Goal: Task Accomplishment & Management: Complete application form

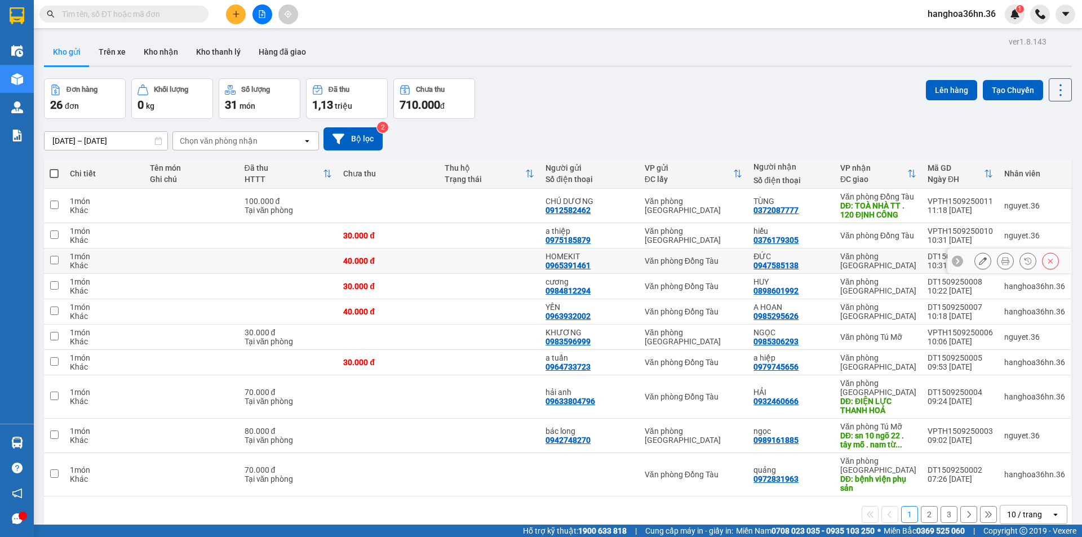
scroll to position [52, 0]
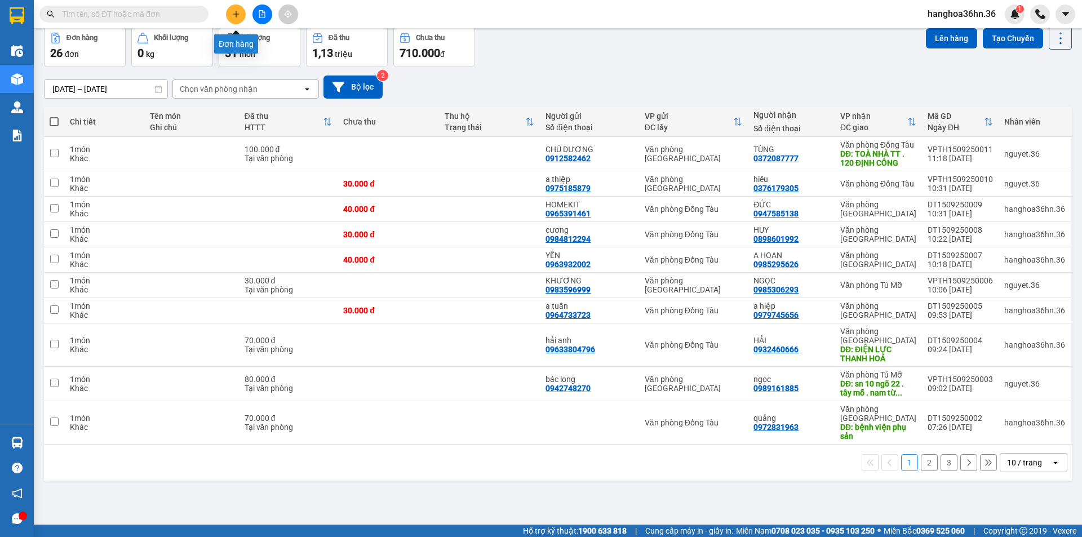
click at [240, 14] on button at bounding box center [236, 15] width 20 height 20
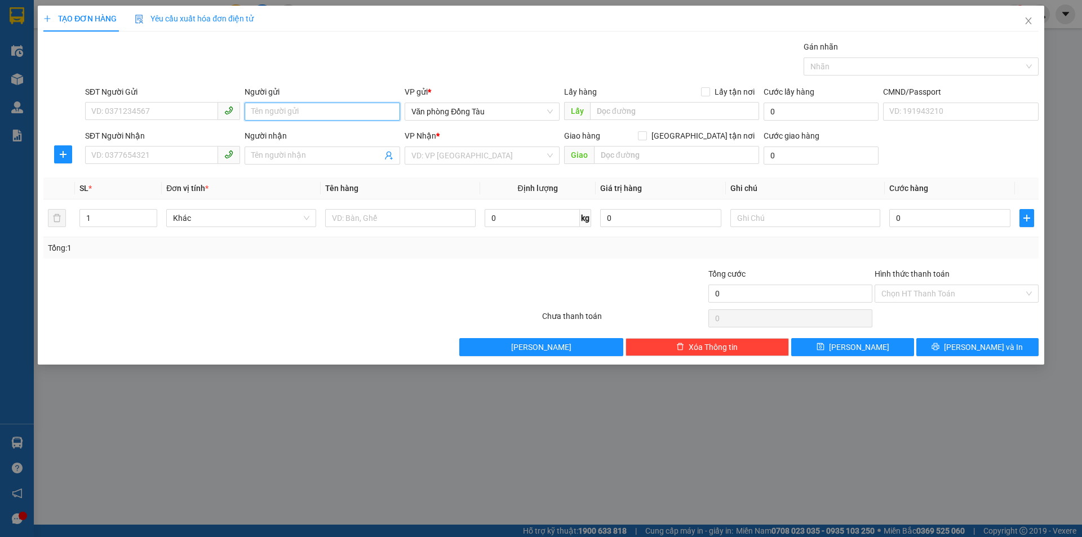
click at [313, 115] on input "Người gửi" at bounding box center [322, 112] width 155 height 18
click at [183, 112] on input "SĐT Người Gửi" at bounding box center [151, 111] width 133 height 18
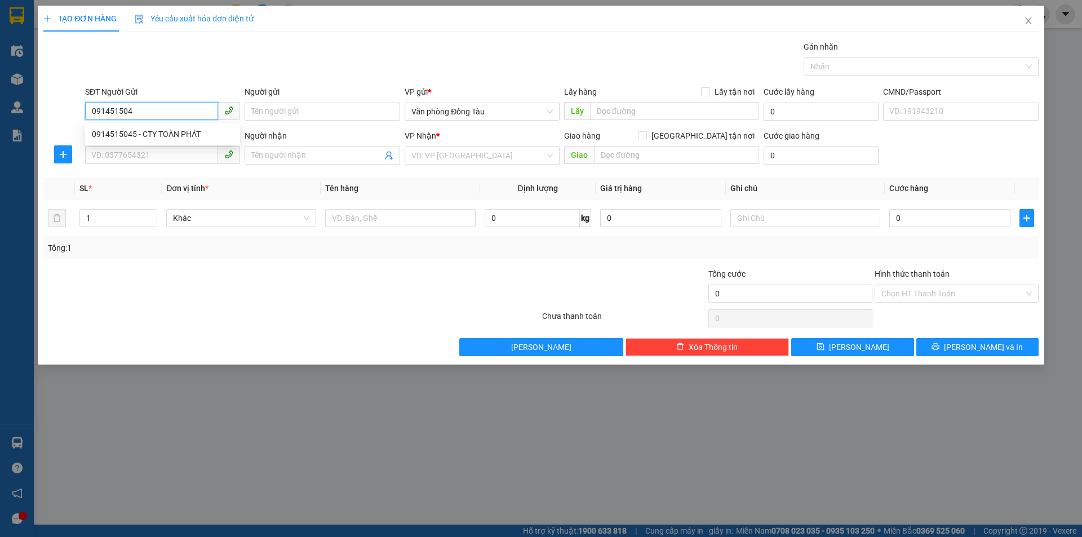
type input "0914515045"
click at [161, 138] on div "0914515045 - CTY TOÀN PHÁT" at bounding box center [162, 134] width 141 height 12
type input "CTY TOÀN PHÁT"
type input "0914515045"
click at [136, 157] on input "SĐT Người Nhận" at bounding box center [151, 155] width 133 height 18
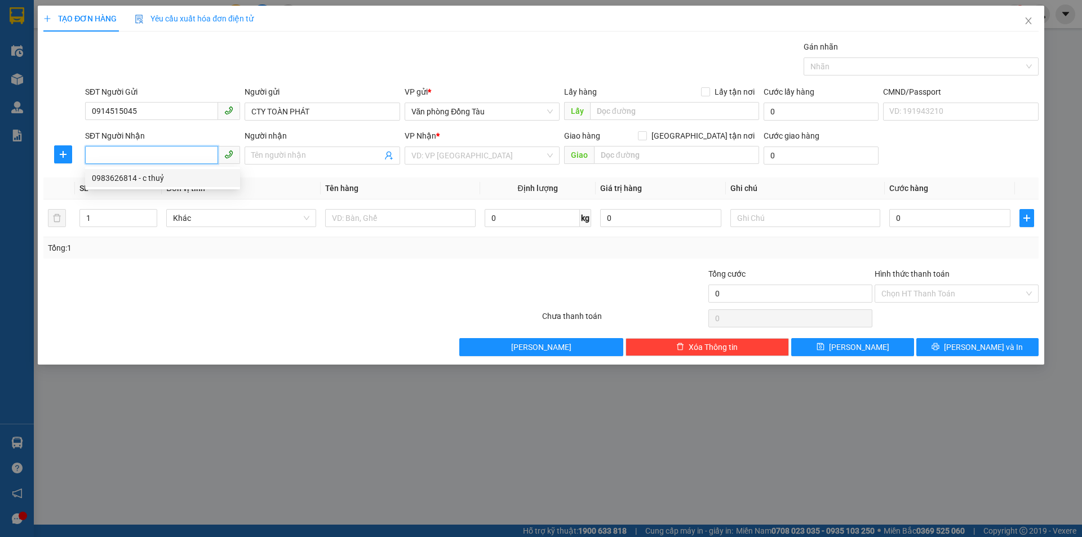
click at [132, 178] on div "0983626814 - c thuỷ" at bounding box center [162, 178] width 141 height 12
type input "0983626814"
type input "c thuỷ"
type input "[DATE]"
click at [524, 156] on input "search" at bounding box center [479, 155] width 134 height 17
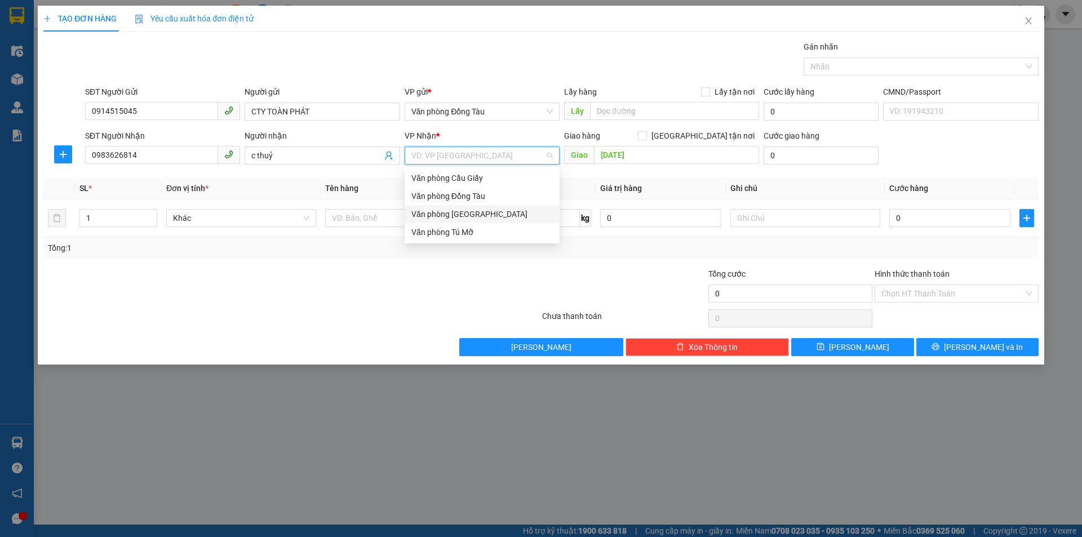
click at [477, 211] on div "Văn phòng [GEOGRAPHIC_DATA]" at bounding box center [482, 214] width 141 height 12
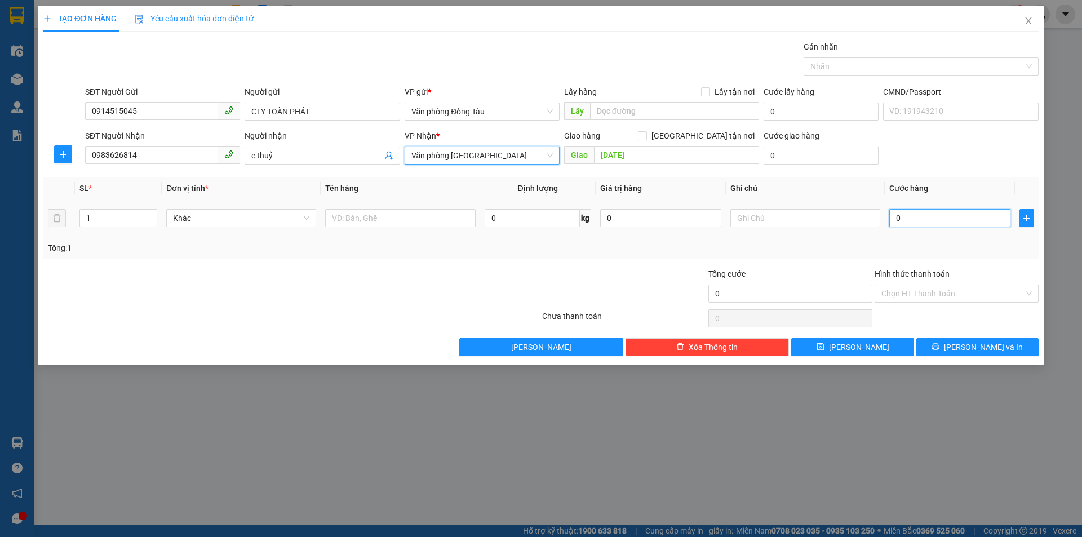
click at [912, 217] on input "0" at bounding box center [950, 218] width 121 height 18
type input "8"
type input "80"
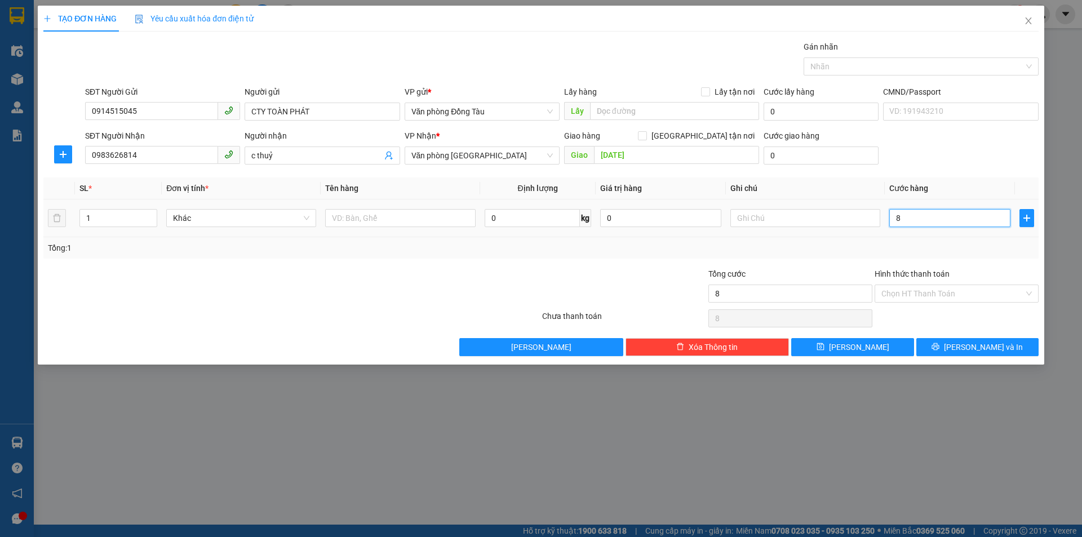
type input "80"
type input "800"
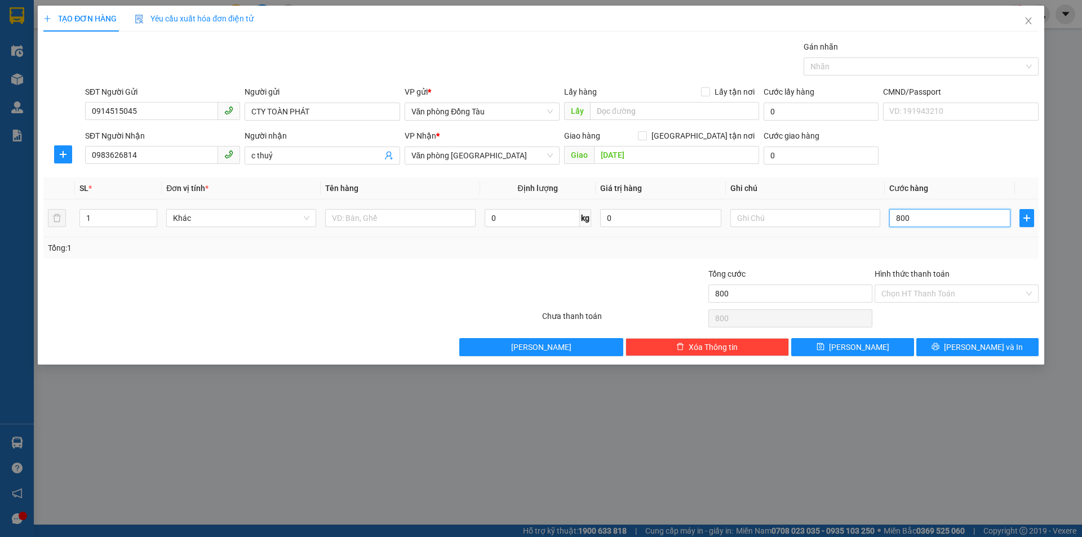
type input "8.000"
type input "80.000"
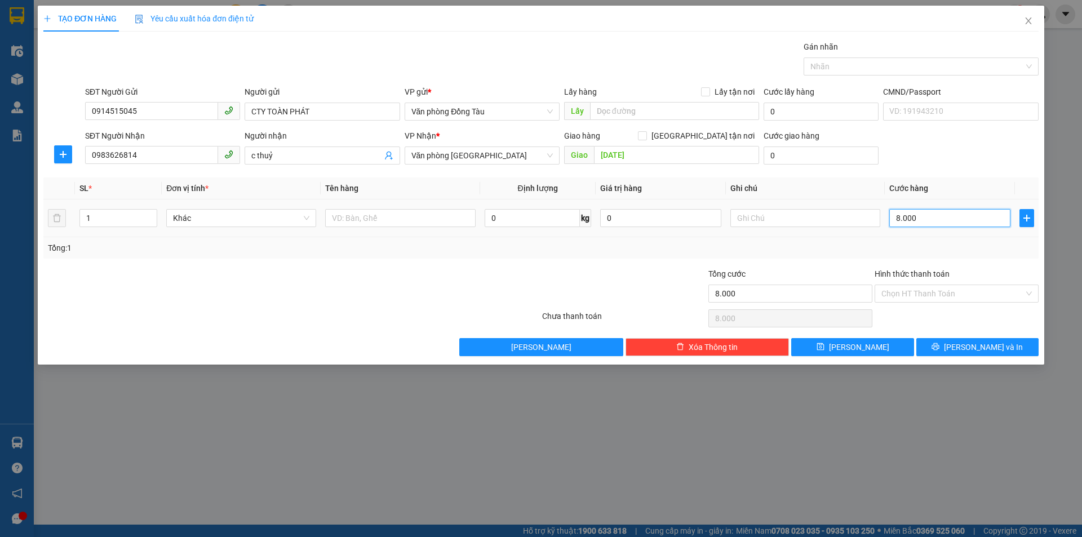
type input "80.000"
click at [972, 294] on input "Hình thức thanh toán" at bounding box center [953, 293] width 143 height 17
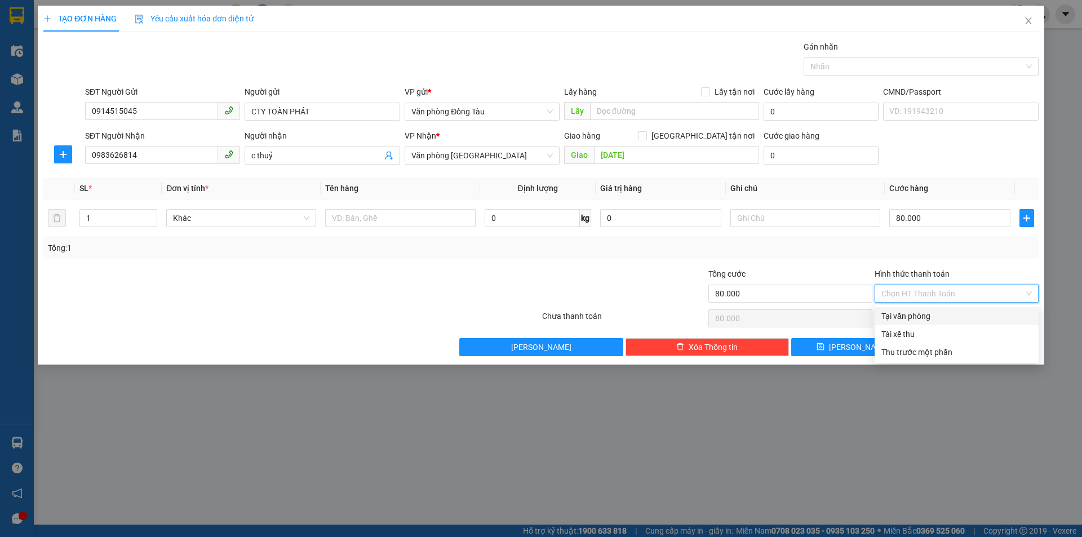
click at [941, 318] on div "Tại văn phòng" at bounding box center [957, 316] width 151 height 12
type input "0"
click at [965, 343] on button "[PERSON_NAME] và In" at bounding box center [978, 347] width 122 height 18
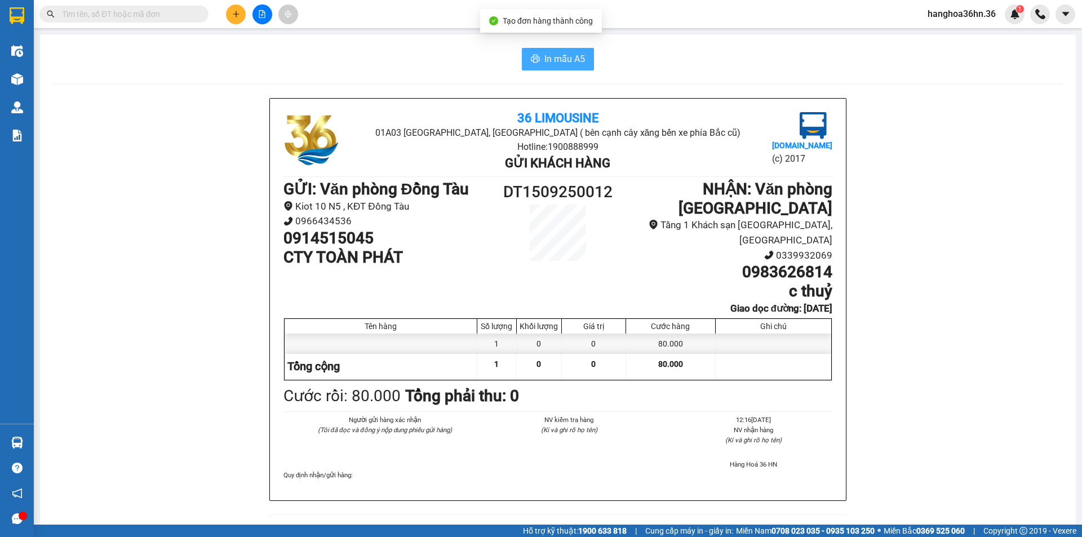
click at [554, 64] on span "In mẫu A5" at bounding box center [565, 59] width 41 height 14
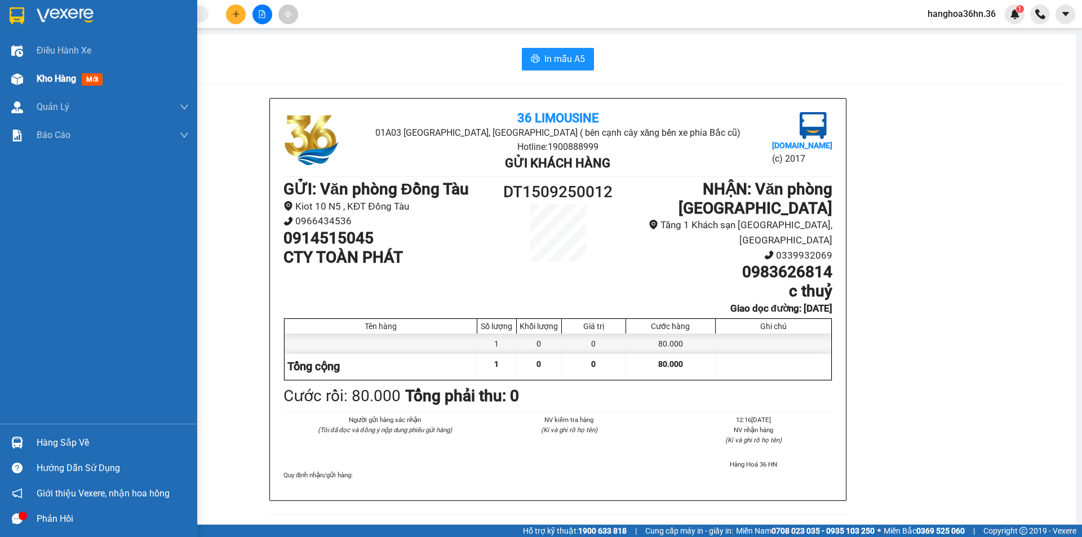
click at [54, 78] on span "Kho hàng" at bounding box center [56, 78] width 39 height 11
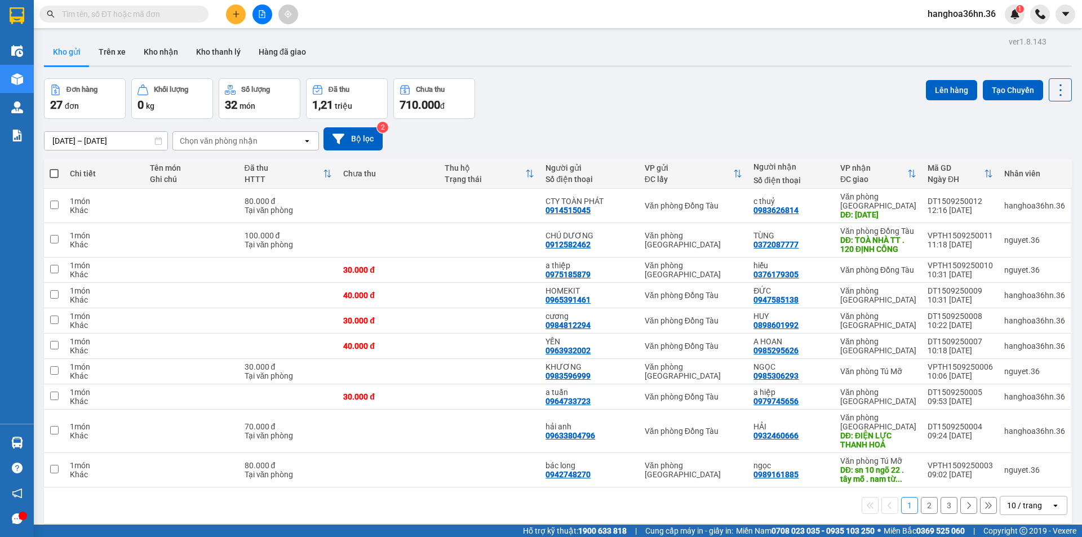
click at [923, 505] on button "2" at bounding box center [929, 505] width 17 height 17
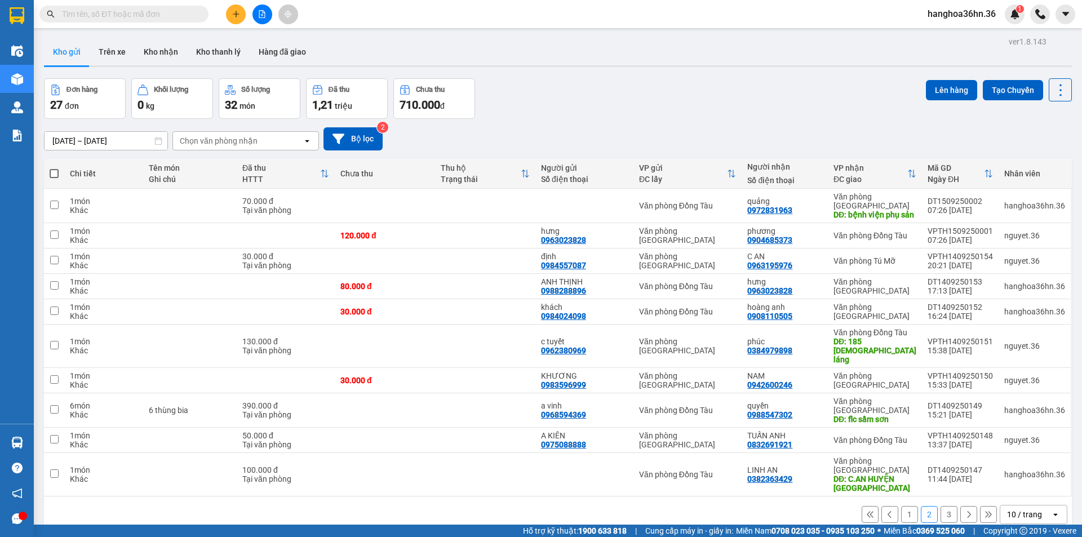
click at [903, 508] on button "1" at bounding box center [909, 514] width 17 height 17
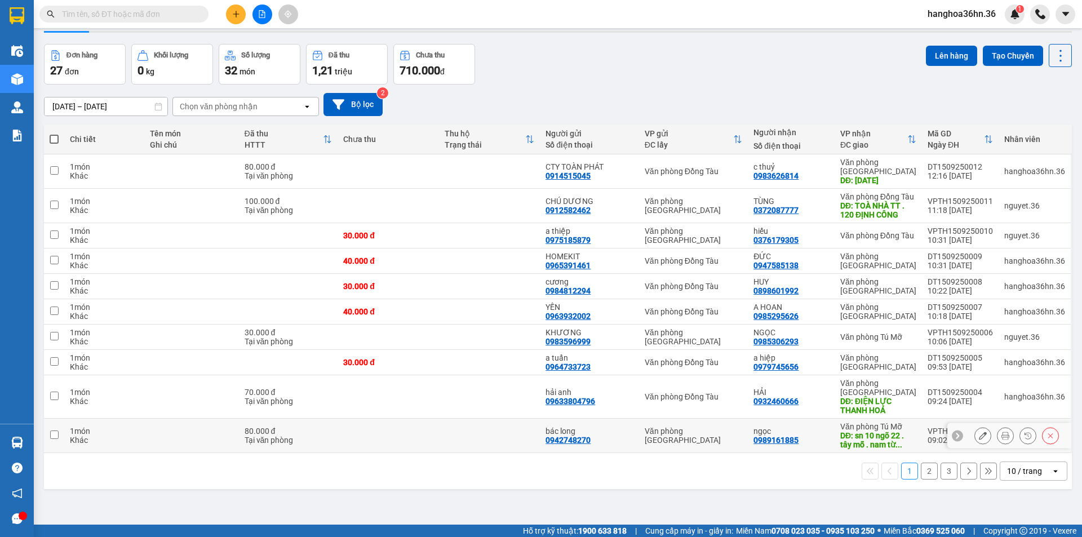
scroll to position [52, 0]
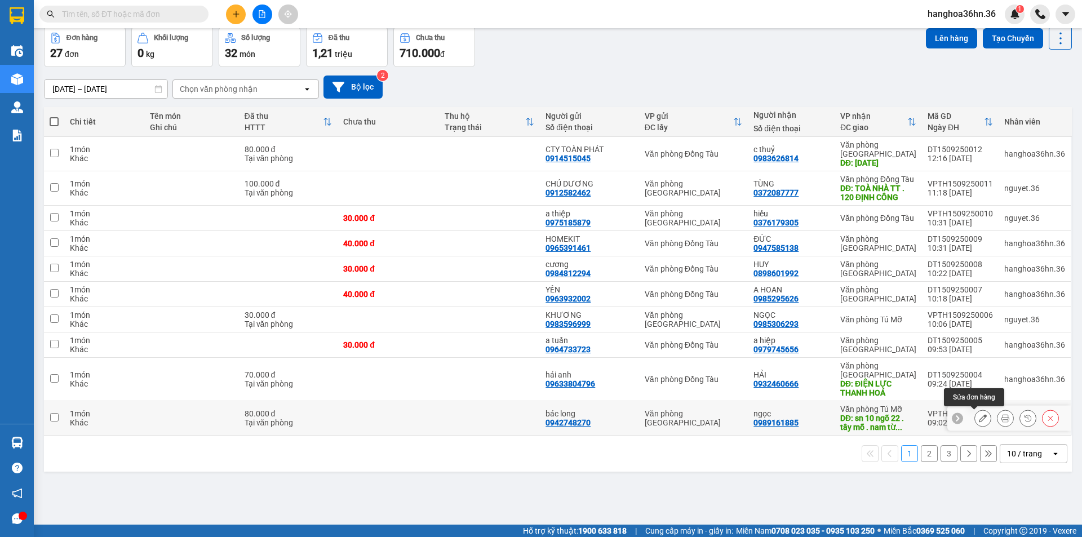
click at [979, 420] on icon at bounding box center [983, 418] width 8 height 8
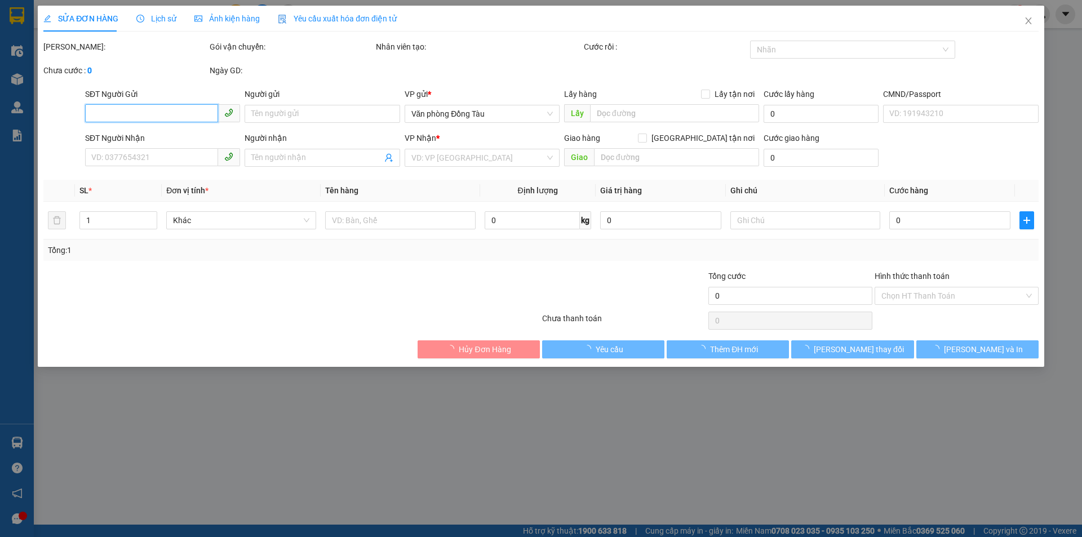
type input "0942748270"
type input "bác long"
type input "0989161885"
type input "ngọc"
type input "sn 10 ngõ 22 . tây mỗ . nam từ [GEOGRAPHIC_DATA]"
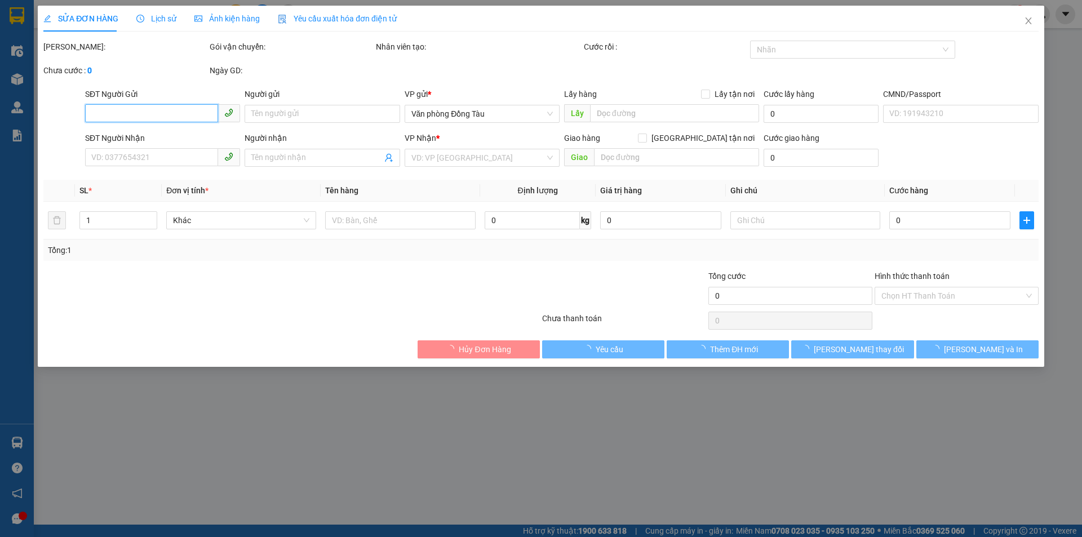
type input "50.000"
type input "80.000"
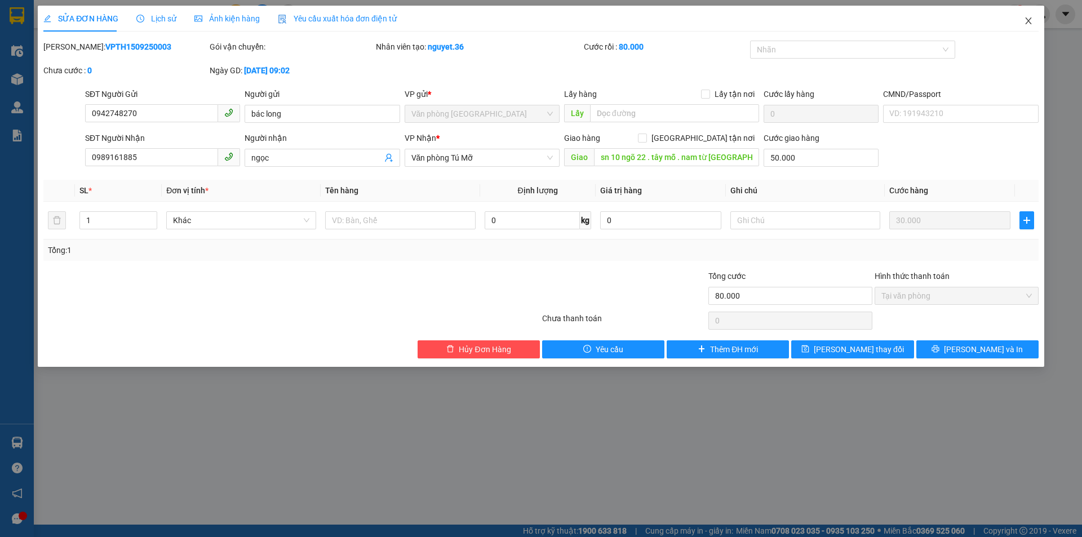
click at [1029, 22] on icon "close" at bounding box center [1028, 20] width 6 height 7
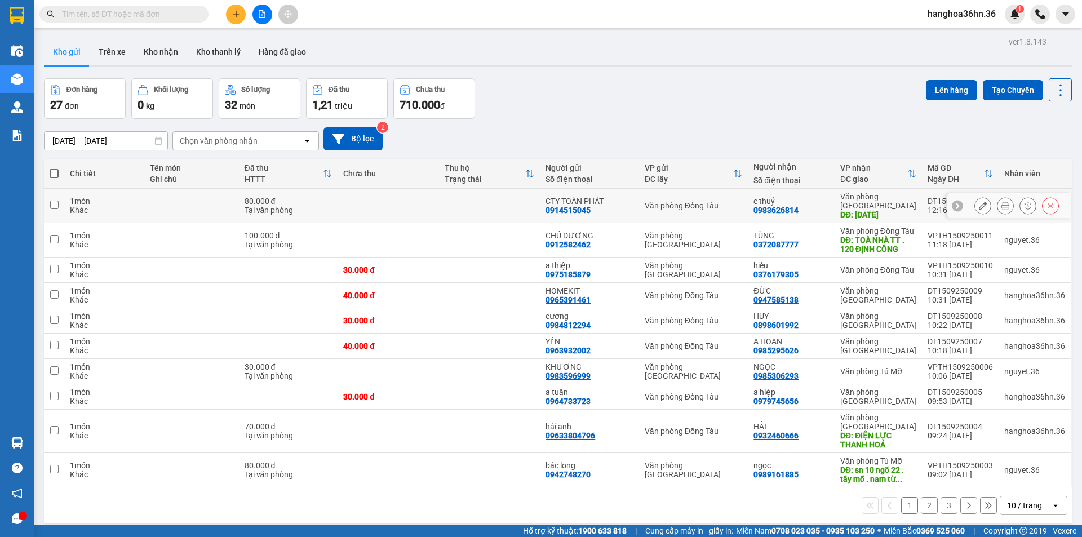
click at [1002, 207] on icon at bounding box center [1006, 206] width 8 height 8
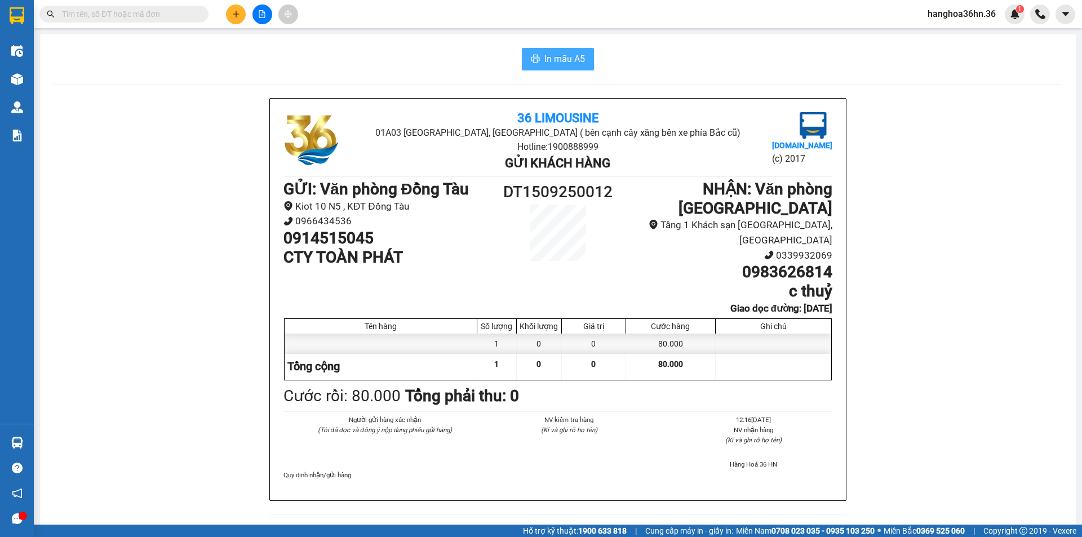
drag, startPoint x: 544, startPoint y: 37, endPoint x: 545, endPoint y: 50, distance: 13.0
click at [544, 38] on div "In mẫu A5 36 Limousine 01A03 [GEOGRAPHIC_DATA], [GEOGRAPHIC_DATA] ( bên cạnh câ…" at bounding box center [558, 503] width 1036 height 938
click at [545, 50] on button "In mẫu A5" at bounding box center [558, 59] width 72 height 23
click at [234, 15] on icon "plus" at bounding box center [236, 14] width 8 height 8
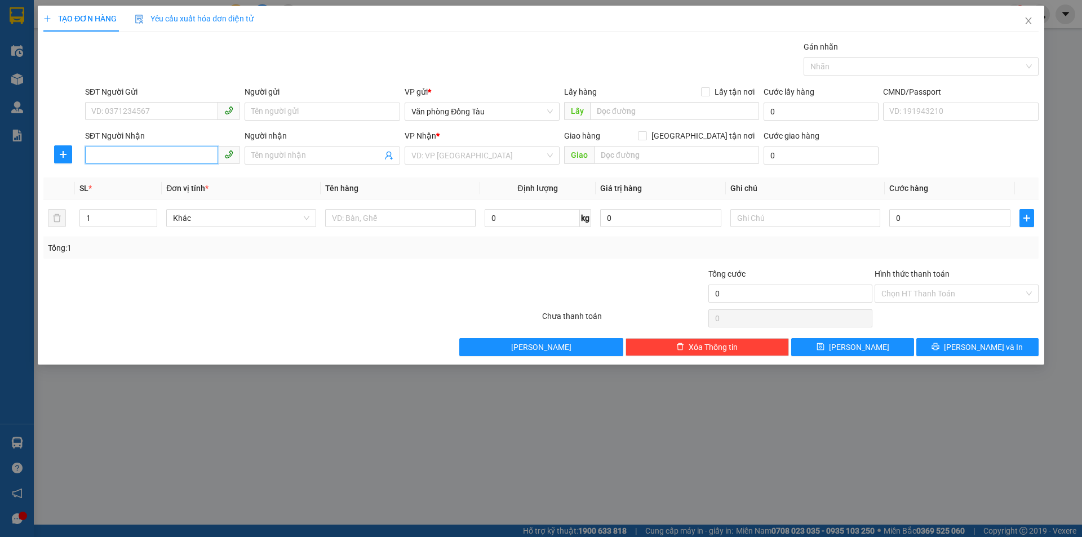
click at [109, 153] on input "SĐT Người Nhận" at bounding box center [151, 155] width 133 height 18
type input "0918059083"
click at [298, 156] on input "Người nhận" at bounding box center [316, 155] width 130 height 12
type input "CHỊ LINH 0335661666"
click at [466, 154] on input "search" at bounding box center [479, 155] width 134 height 17
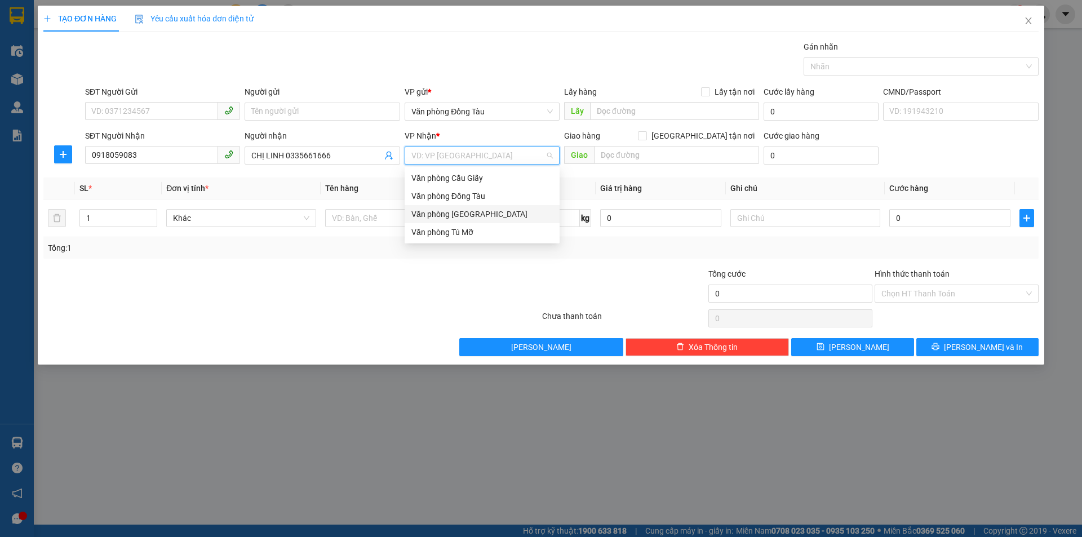
click at [487, 216] on div "Văn phòng [GEOGRAPHIC_DATA]" at bounding box center [482, 214] width 141 height 12
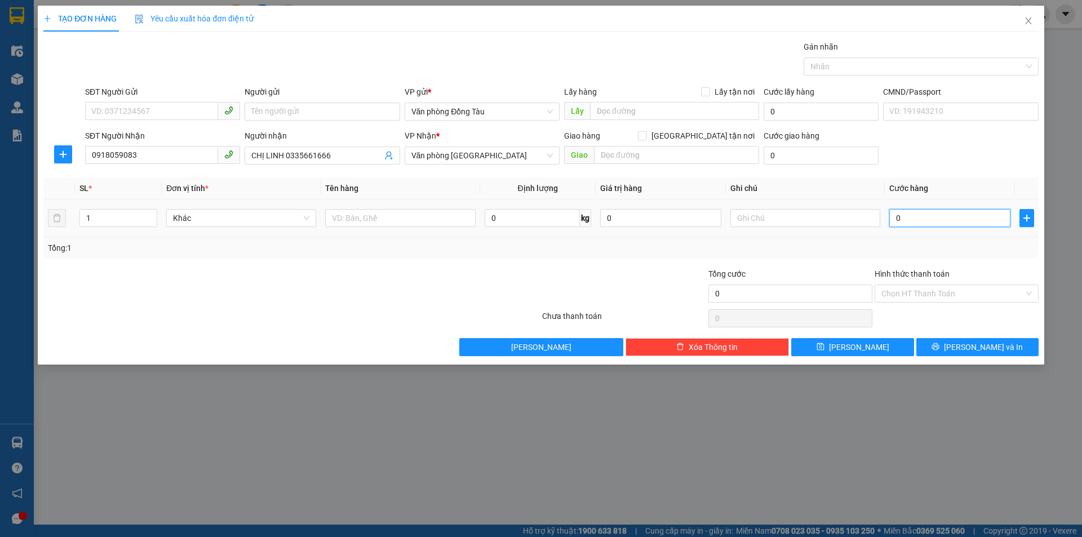
click at [906, 217] on input "0" at bounding box center [950, 218] width 121 height 18
type input "3"
type input "30"
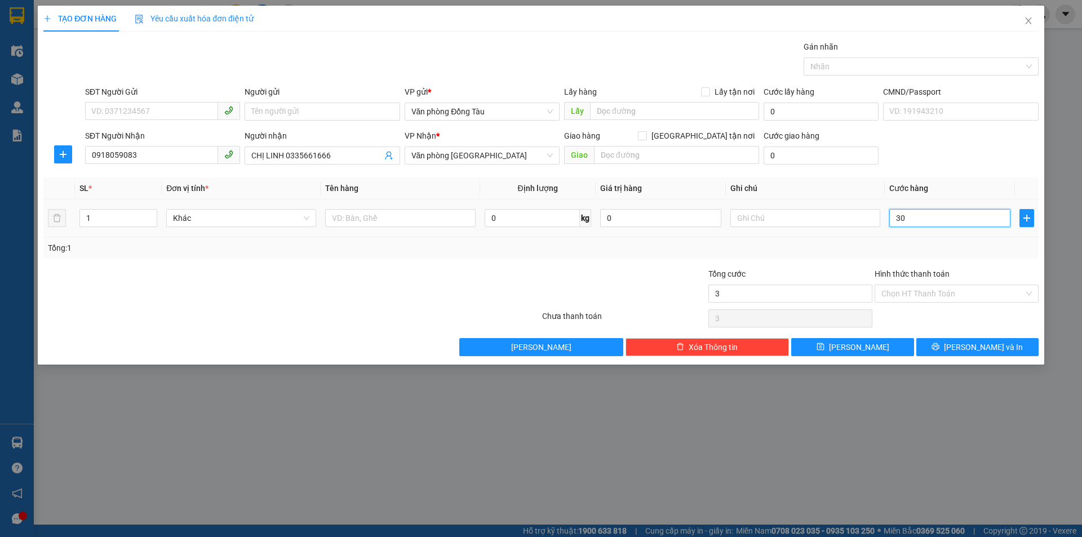
type input "30"
type input "300"
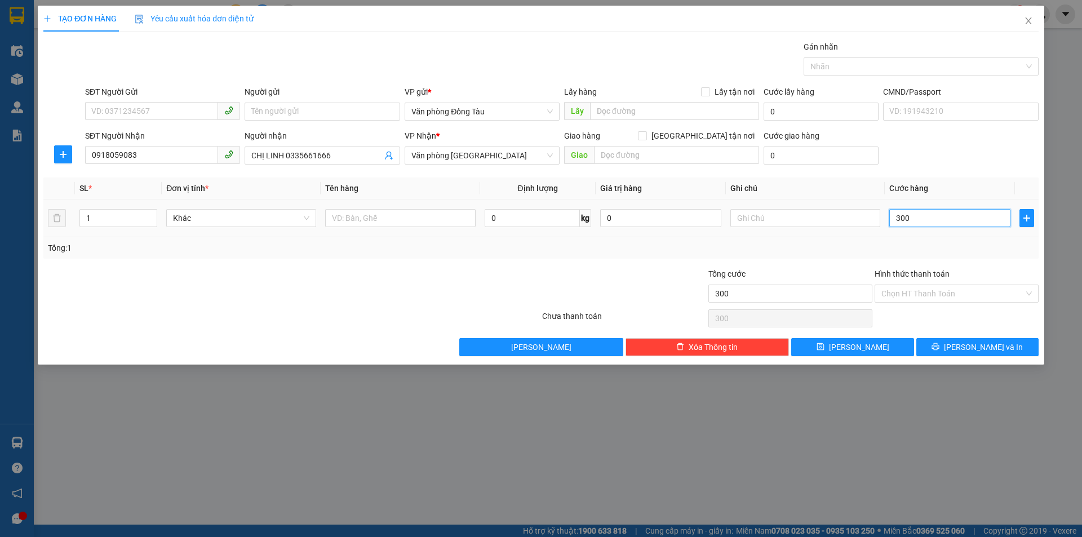
type input "3.000"
type input "30.000"
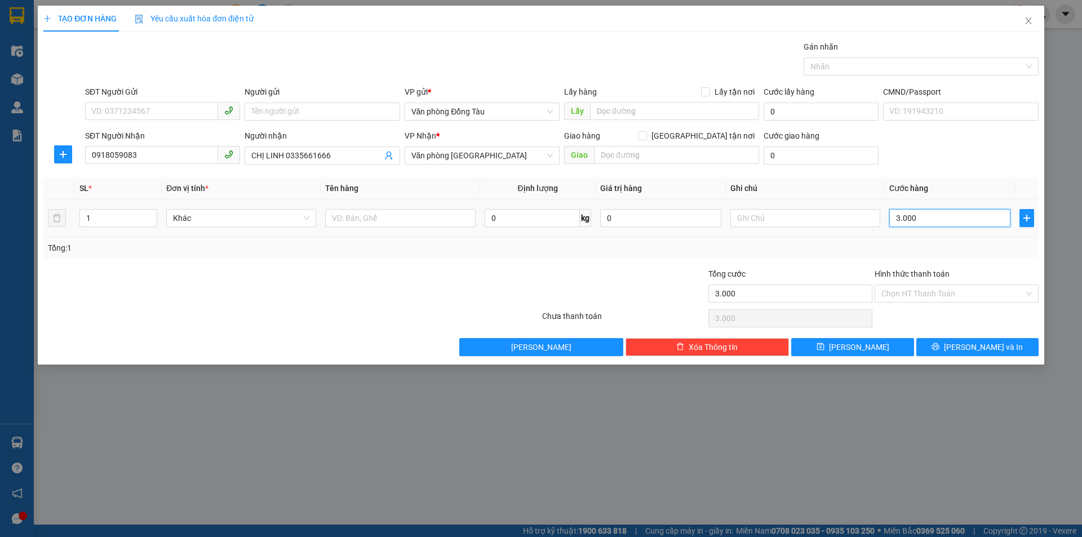
type input "30.000"
click at [133, 113] on input "SĐT Người Gửi" at bounding box center [151, 111] width 133 height 18
type input "0879664333"
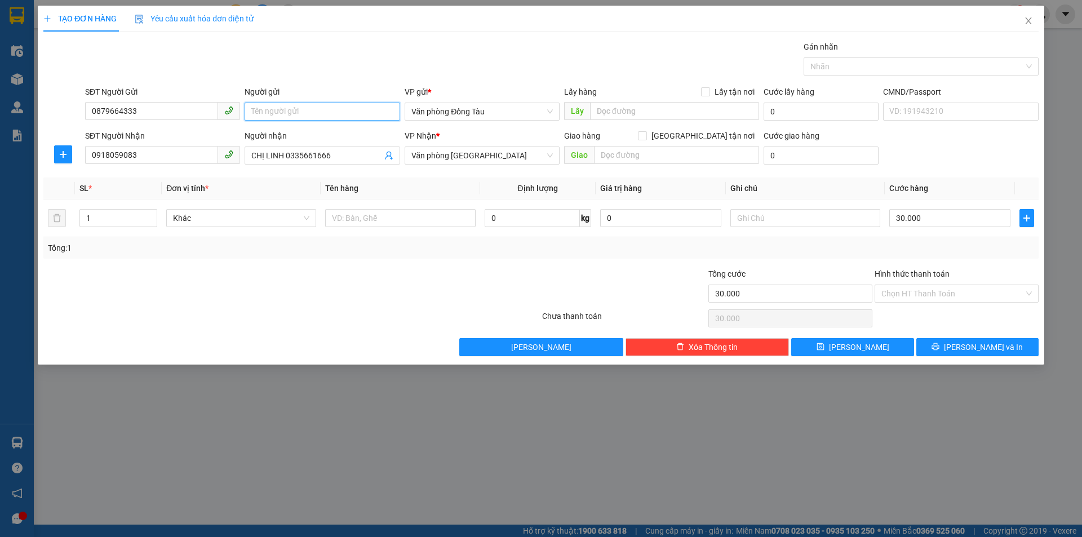
click at [295, 110] on input "Người gửi" at bounding box center [322, 112] width 155 height 18
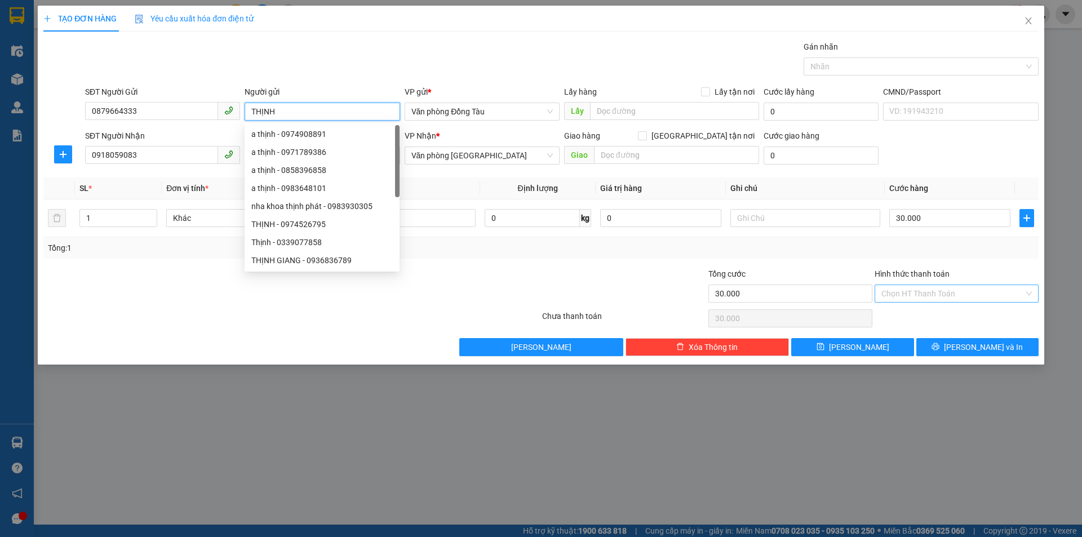
type input "THỊNH"
click at [965, 294] on input "Hình thức thanh toán" at bounding box center [953, 293] width 143 height 17
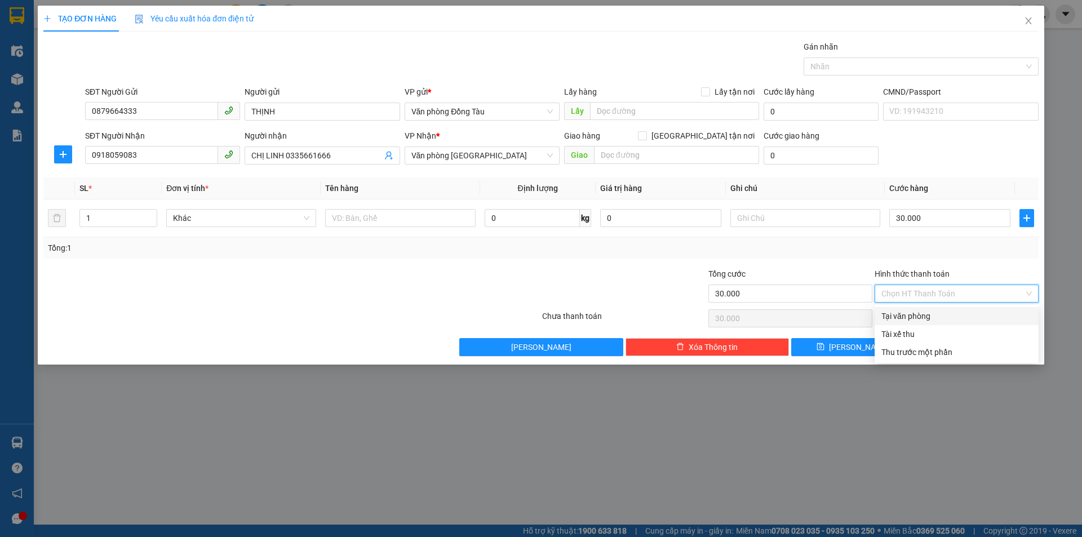
click at [929, 315] on div "Tại văn phòng" at bounding box center [957, 316] width 151 height 12
type input "0"
click at [983, 348] on span "[PERSON_NAME] và In" at bounding box center [983, 347] width 79 height 12
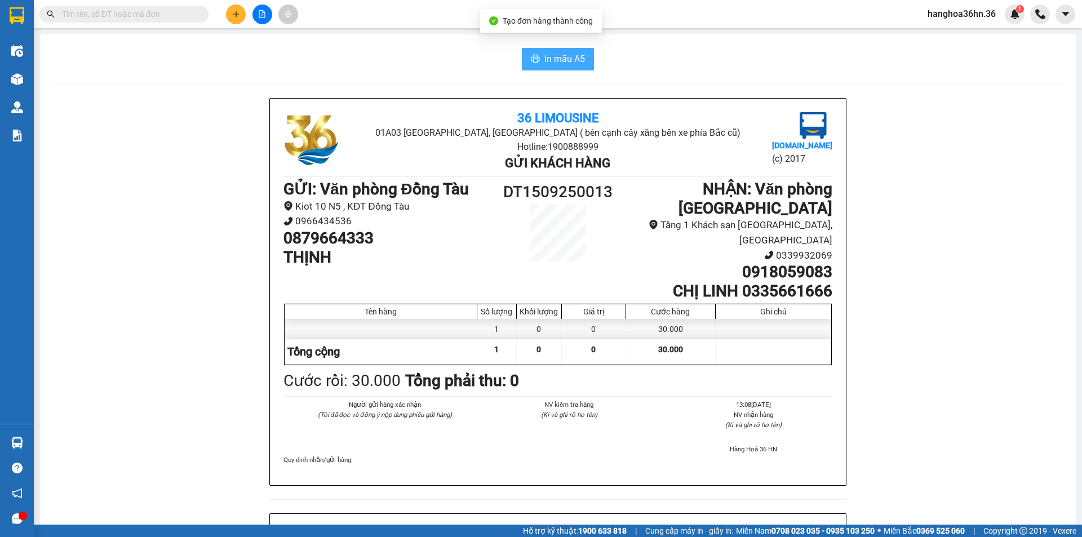
click at [551, 62] on span "In mẫu A5" at bounding box center [565, 59] width 41 height 14
click at [558, 61] on span "In mẫu A5" at bounding box center [565, 59] width 41 height 14
